Goal: Manage account settings

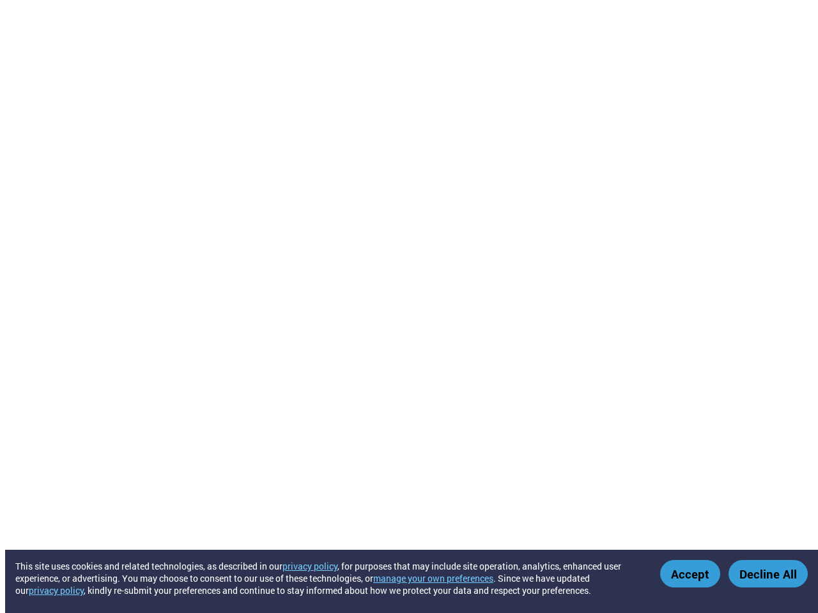
click at [441, 578] on button "manage your own preferences" at bounding box center [433, 579] width 120 height 12
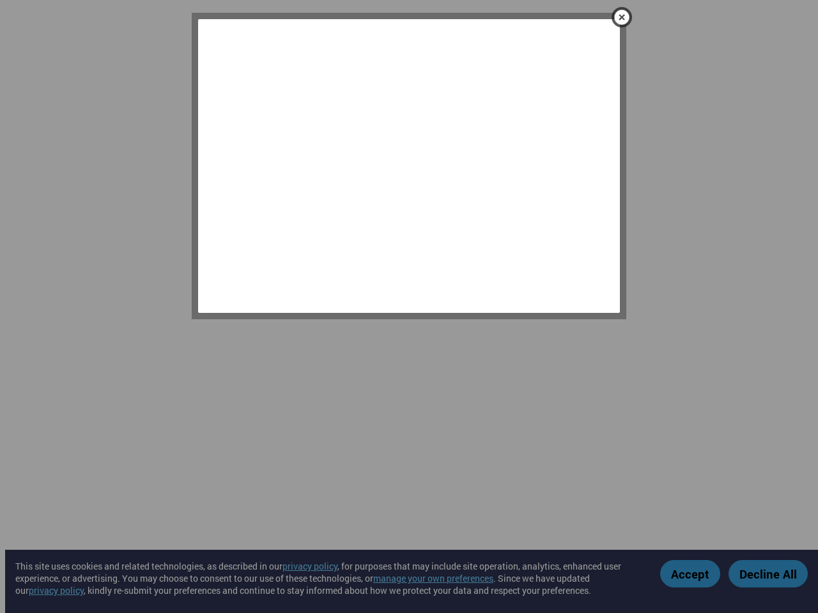
click at [691, 574] on div at bounding box center [409, 306] width 818 height 613
click at [768, 574] on div at bounding box center [409, 306] width 818 height 613
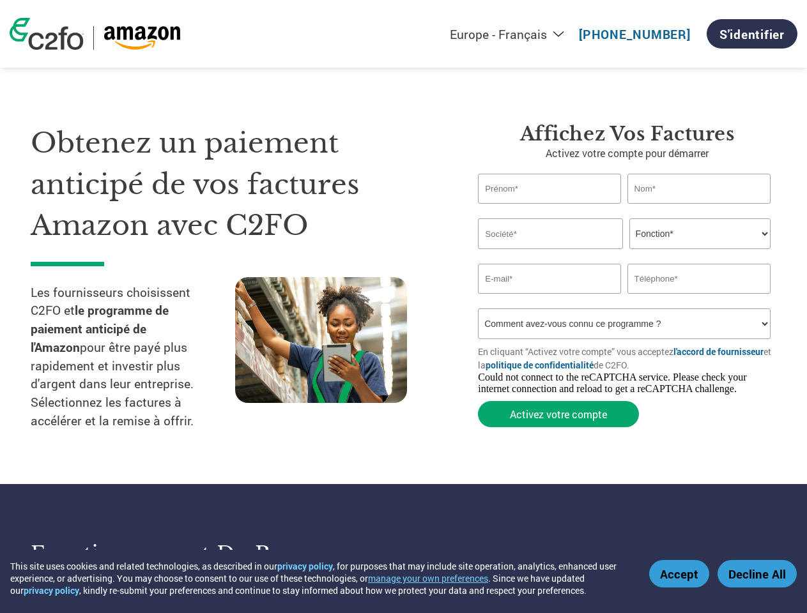
select select "fr-FR"
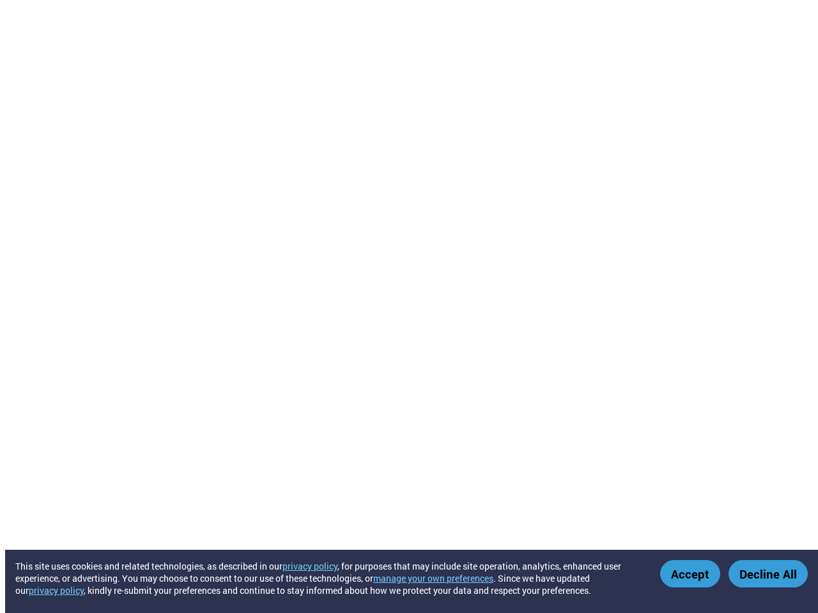
click at [441, 578] on button "manage your own preferences" at bounding box center [433, 579] width 120 height 12
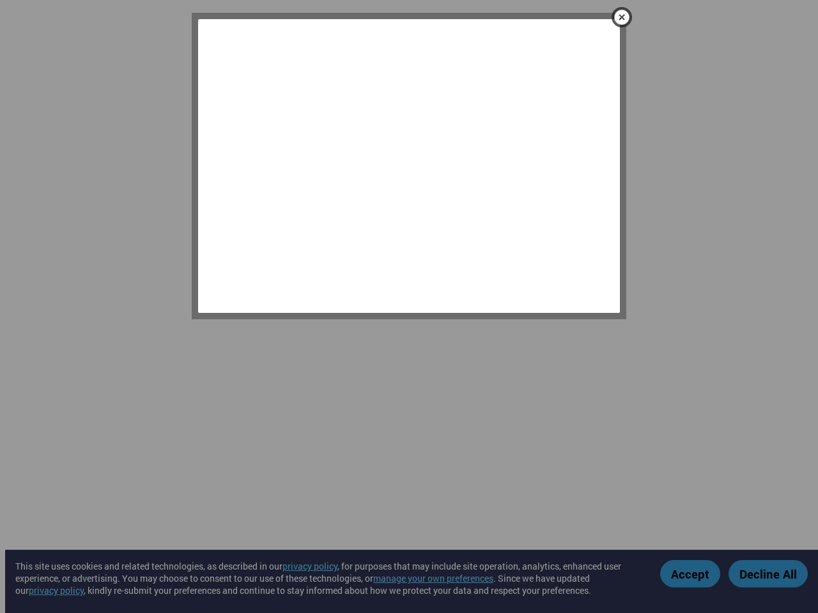
click at [691, 574] on div at bounding box center [409, 306] width 818 height 613
click at [768, 574] on div at bounding box center [409, 306] width 818 height 613
